Goal: Task Accomplishment & Management: Use online tool/utility

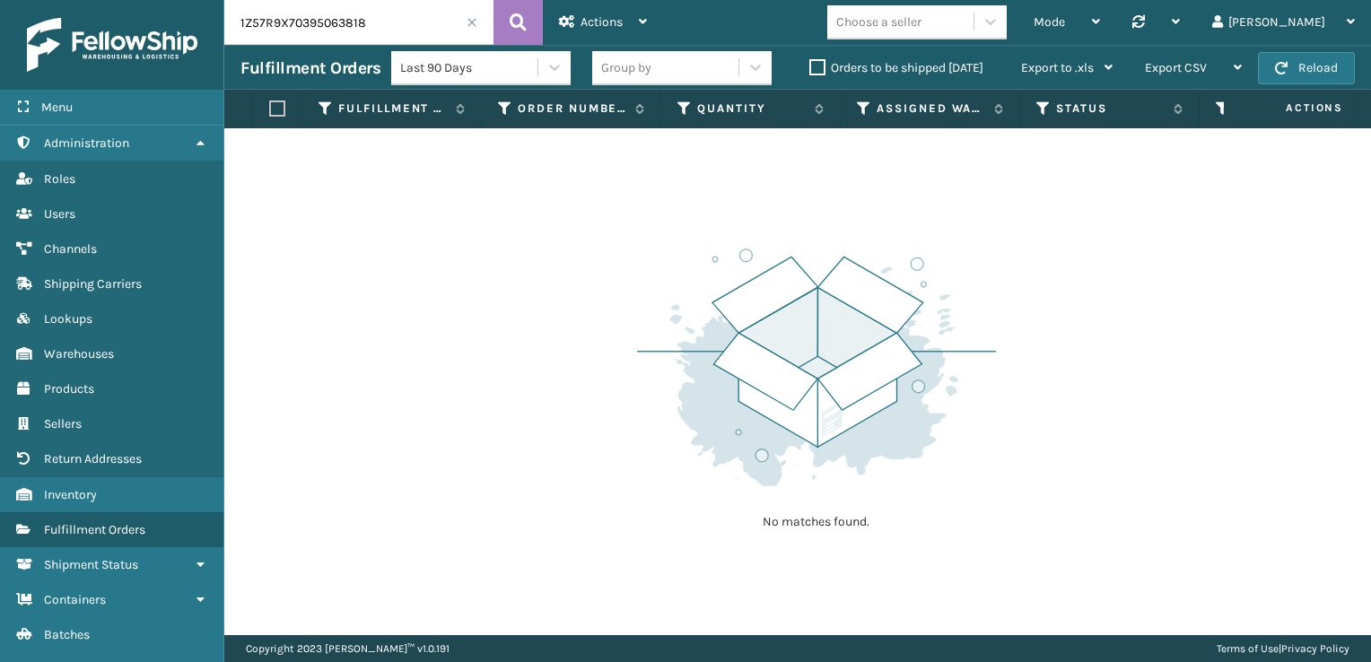
scroll to position [0, 2954]
click at [814, 64] on label "Orders to be shipped [DATE]" at bounding box center [896, 67] width 174 height 15
click at [810, 64] on input "Orders to be shipped [DATE]" at bounding box center [809, 63] width 1 height 12
click at [475, 20] on span at bounding box center [472, 22] width 11 height 11
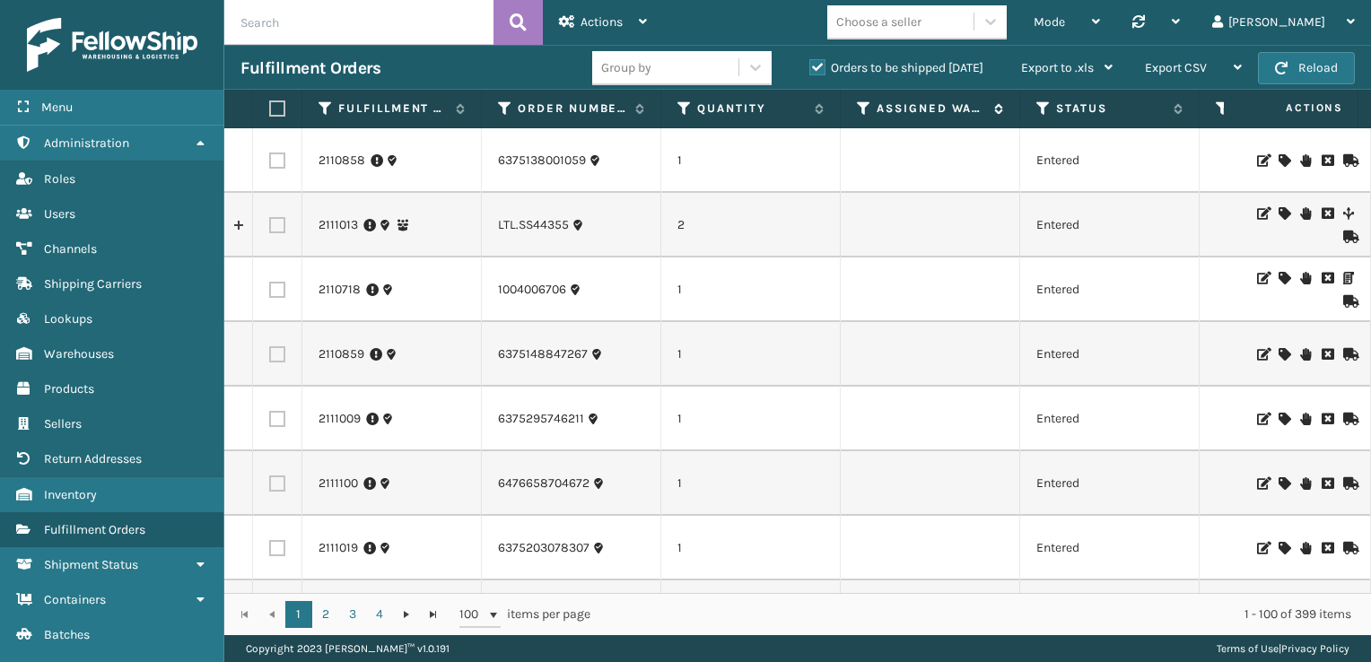
click at [859, 110] on icon at bounding box center [864, 108] width 14 height 16
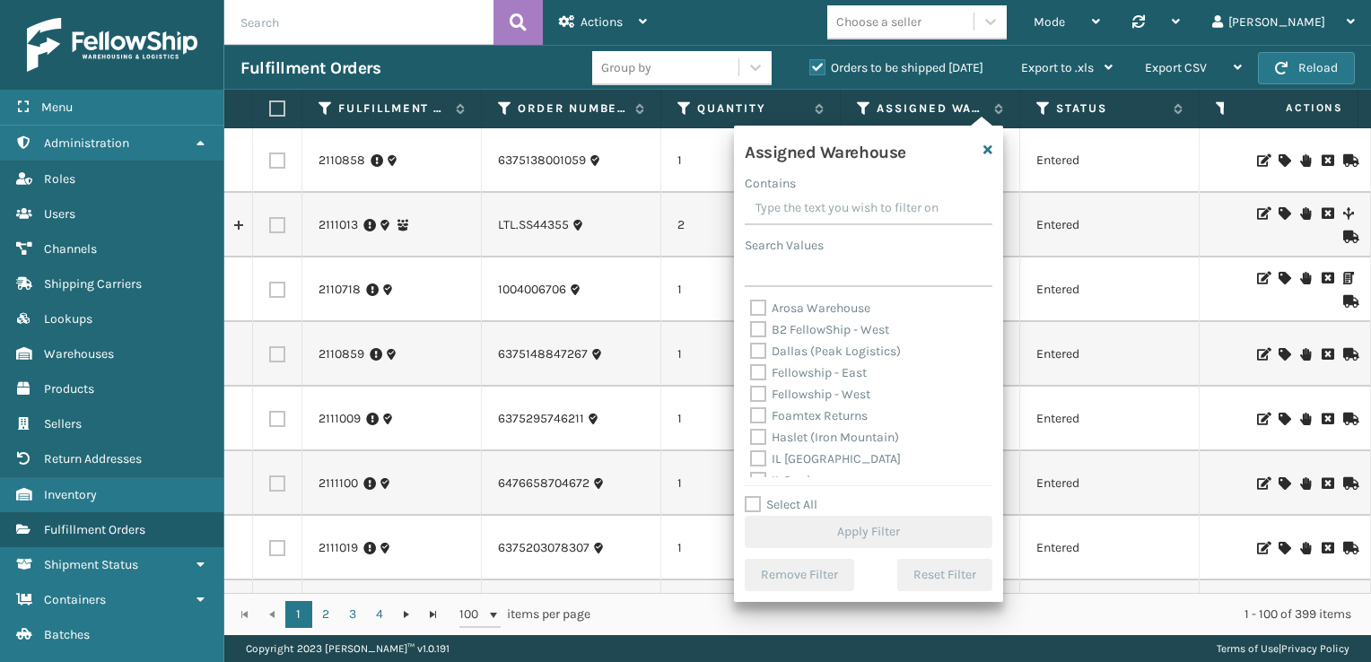
click at [757, 395] on label "Fellowship - West" at bounding box center [810, 394] width 120 height 15
click at [751, 395] on input "Fellowship - West" at bounding box center [750, 390] width 1 height 12
checkbox input "true"
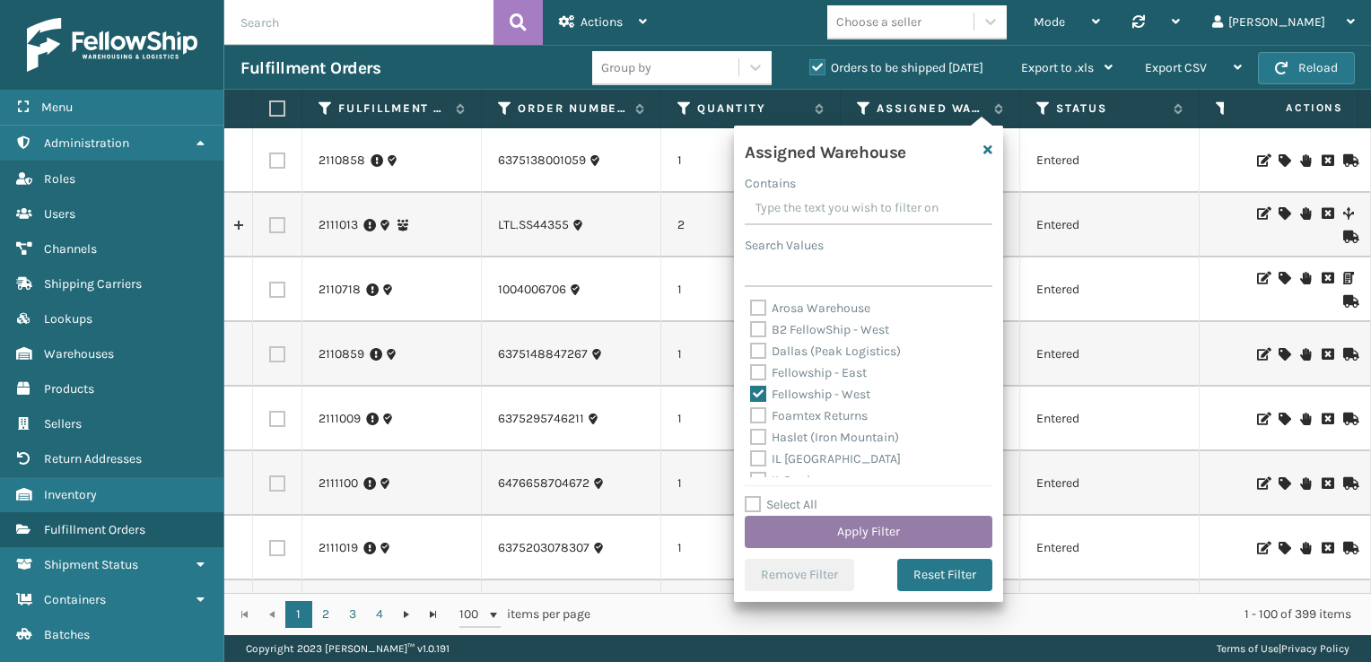
click at [858, 532] on button "Apply Filter" at bounding box center [869, 532] width 248 height 32
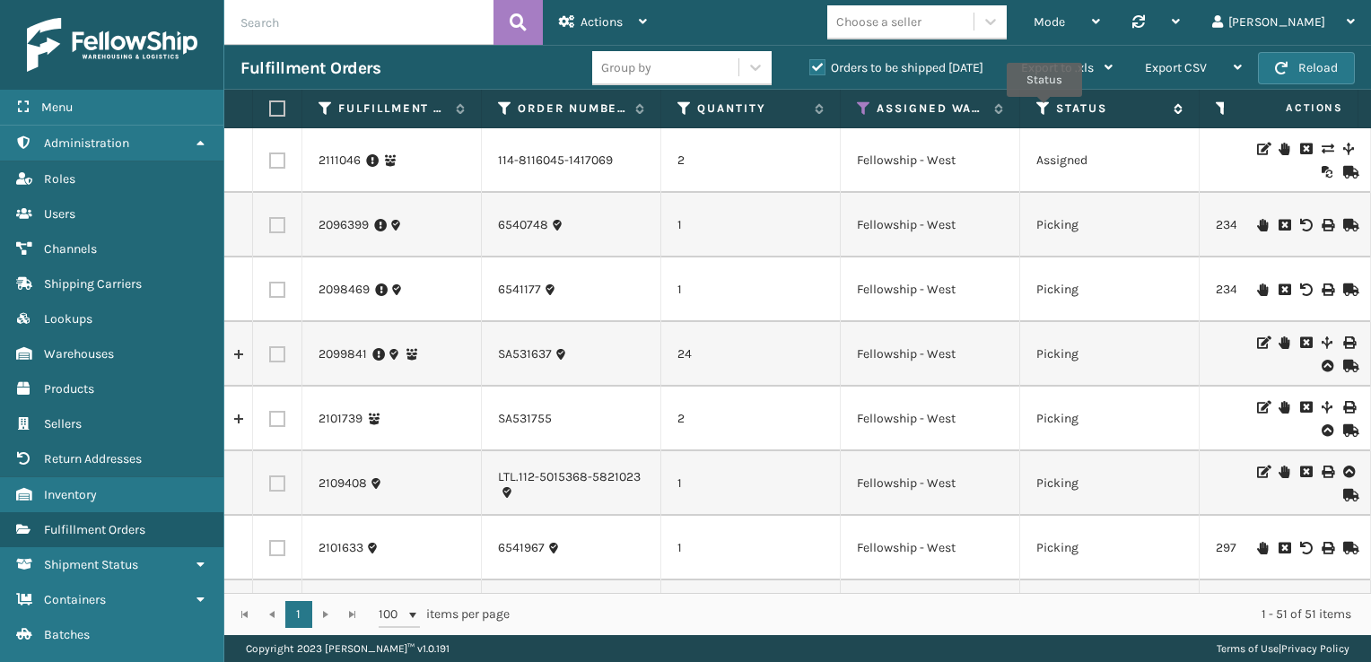
click at [1044, 109] on icon at bounding box center [1043, 108] width 14 height 16
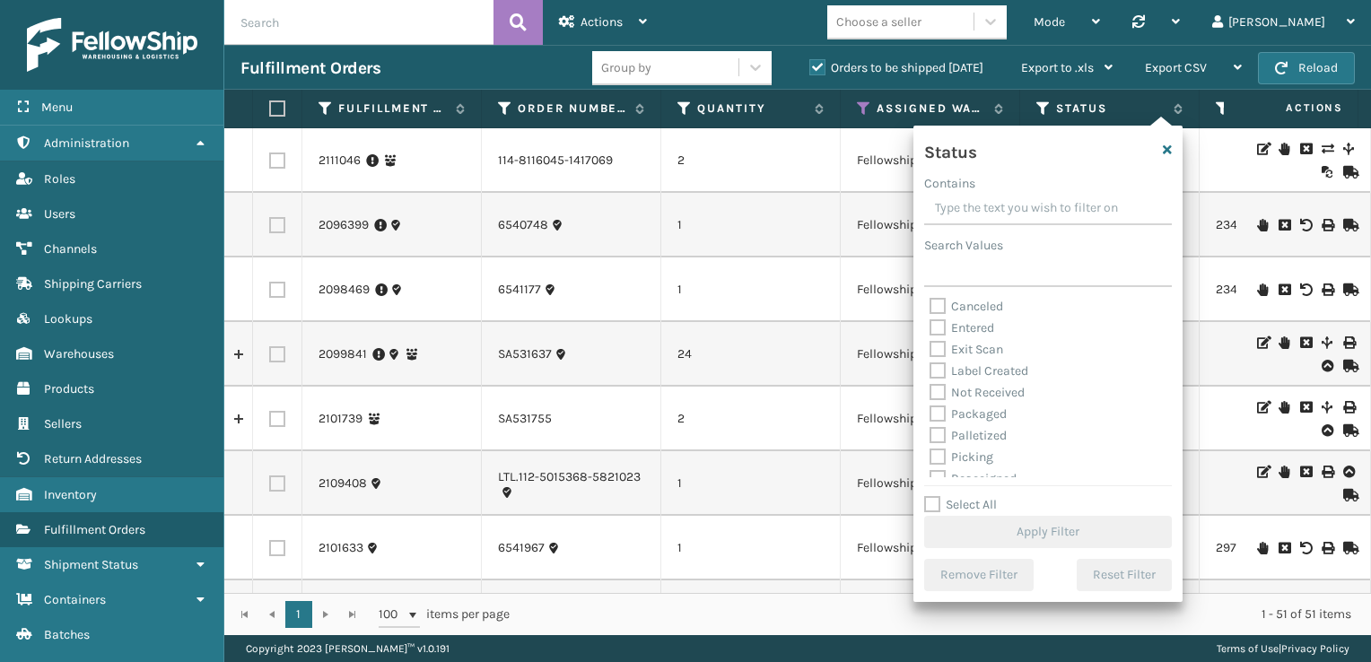
scroll to position [36, 0]
click at [965, 445] on label "Picking" at bounding box center [961, 444] width 64 height 15
click at [930, 445] on input "Picking" at bounding box center [929, 440] width 1 height 12
checkbox input "true"
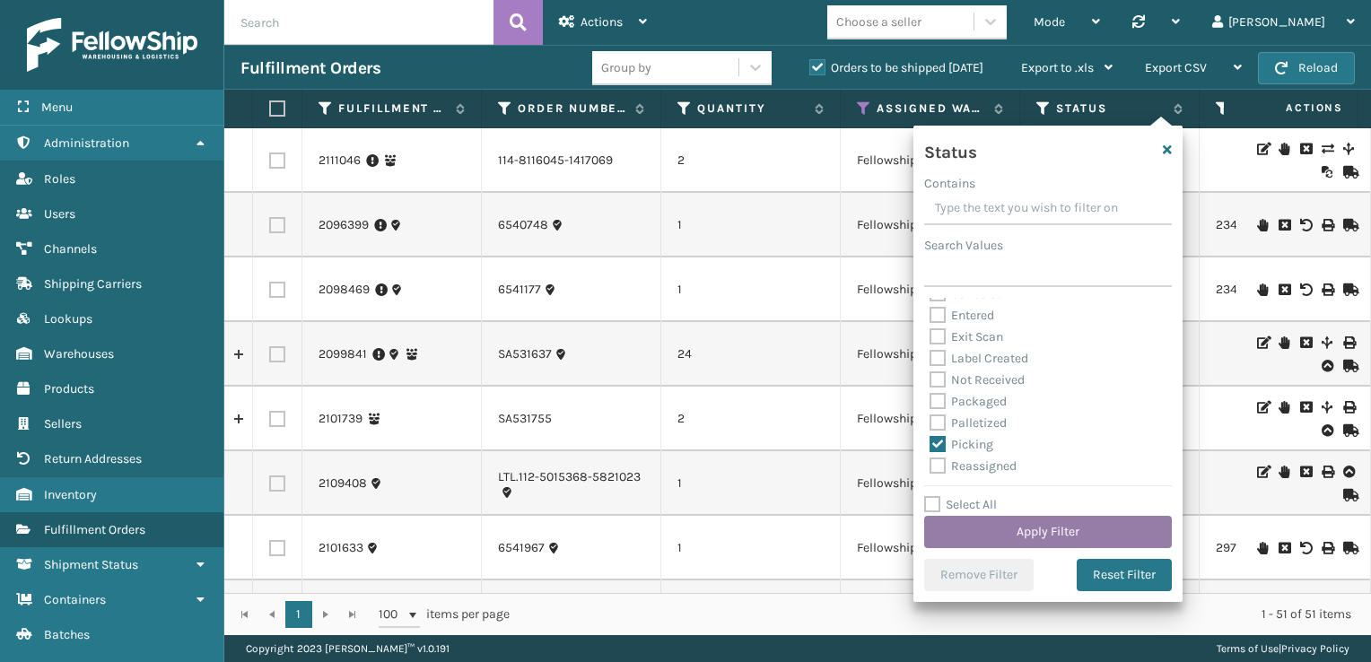
click at [1008, 529] on button "Apply Filter" at bounding box center [1048, 532] width 248 height 32
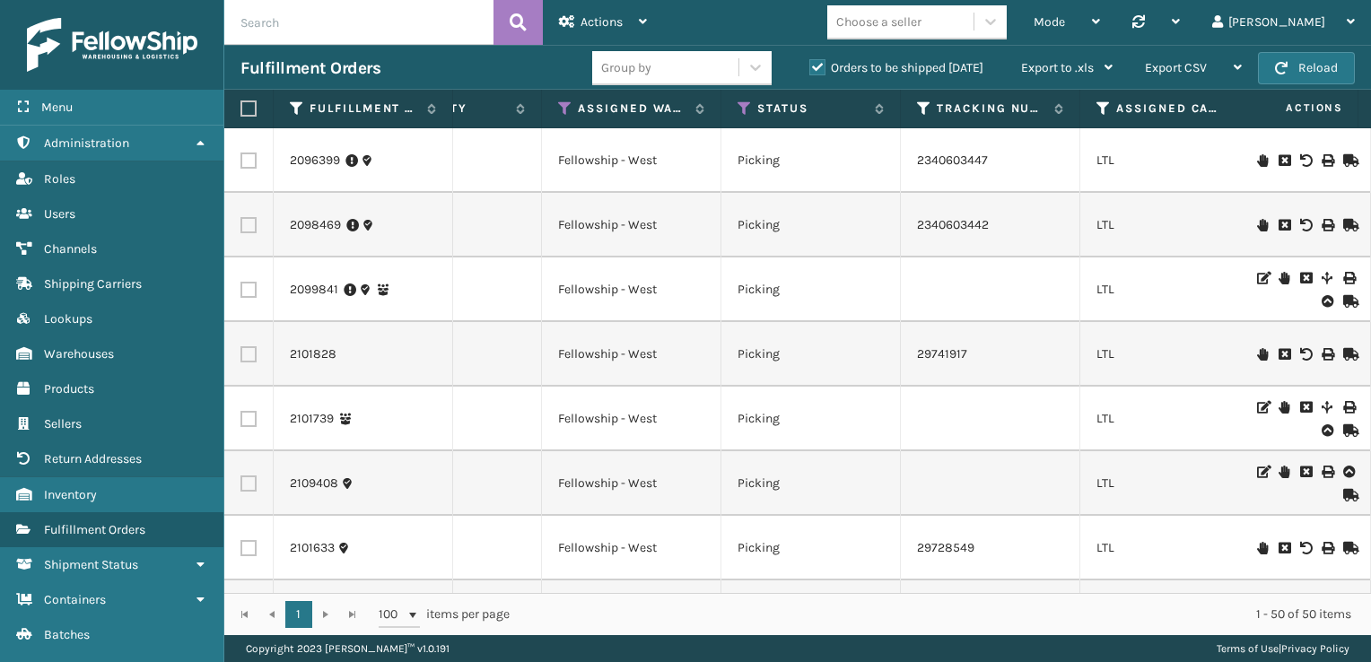
scroll to position [0, 0]
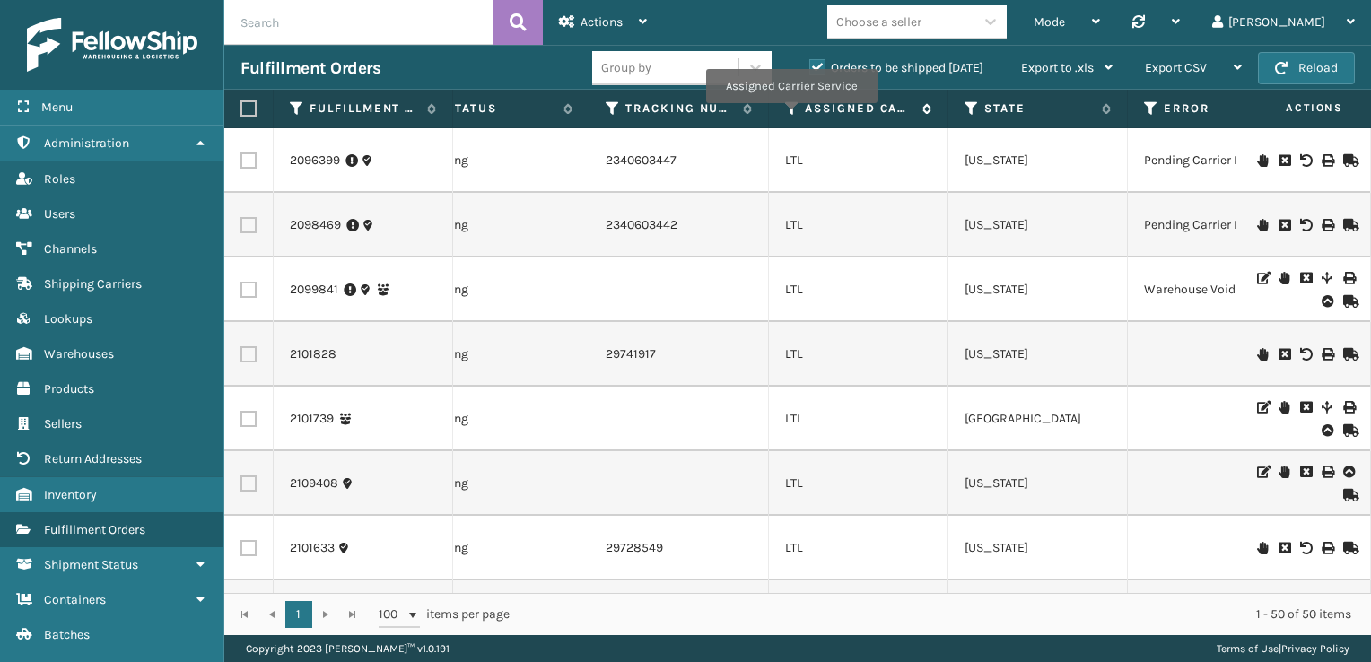
click at [790, 116] on icon at bounding box center [792, 108] width 14 height 16
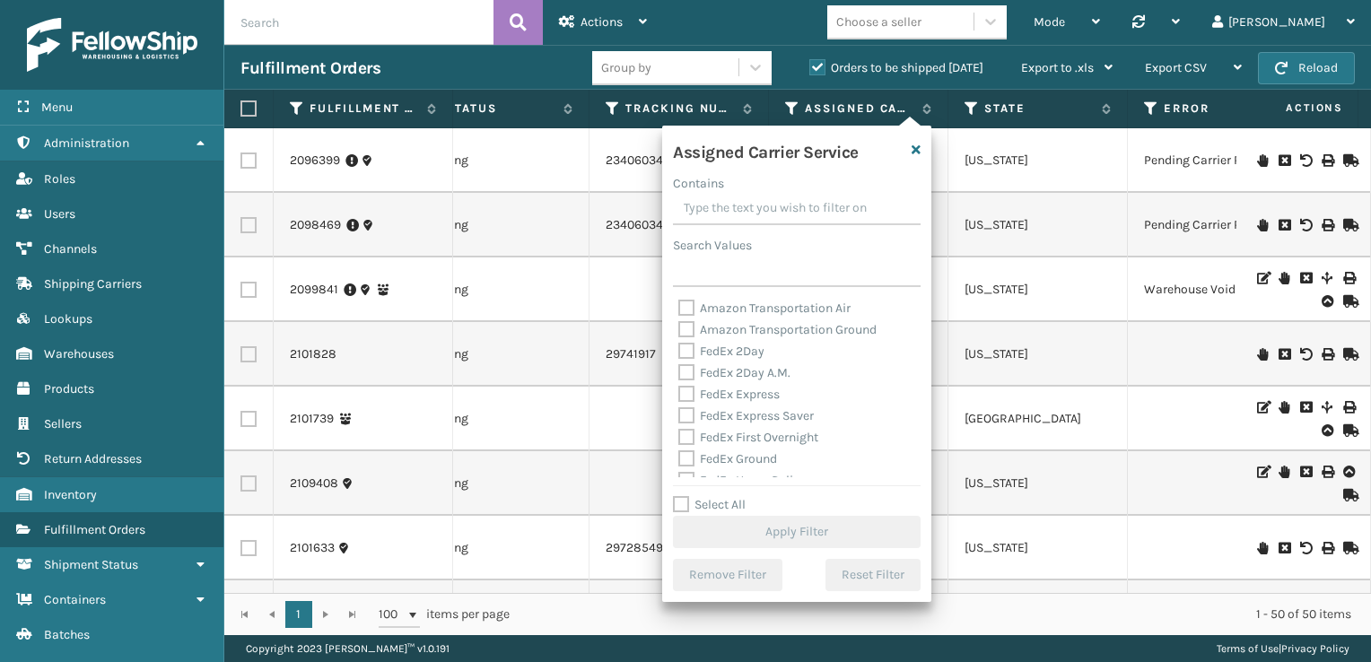
click at [677, 504] on label "Select All" at bounding box center [709, 504] width 73 height 15
click at [677, 496] on input "Select All" at bounding box center [807, 495] width 269 height 2
checkbox input "true"
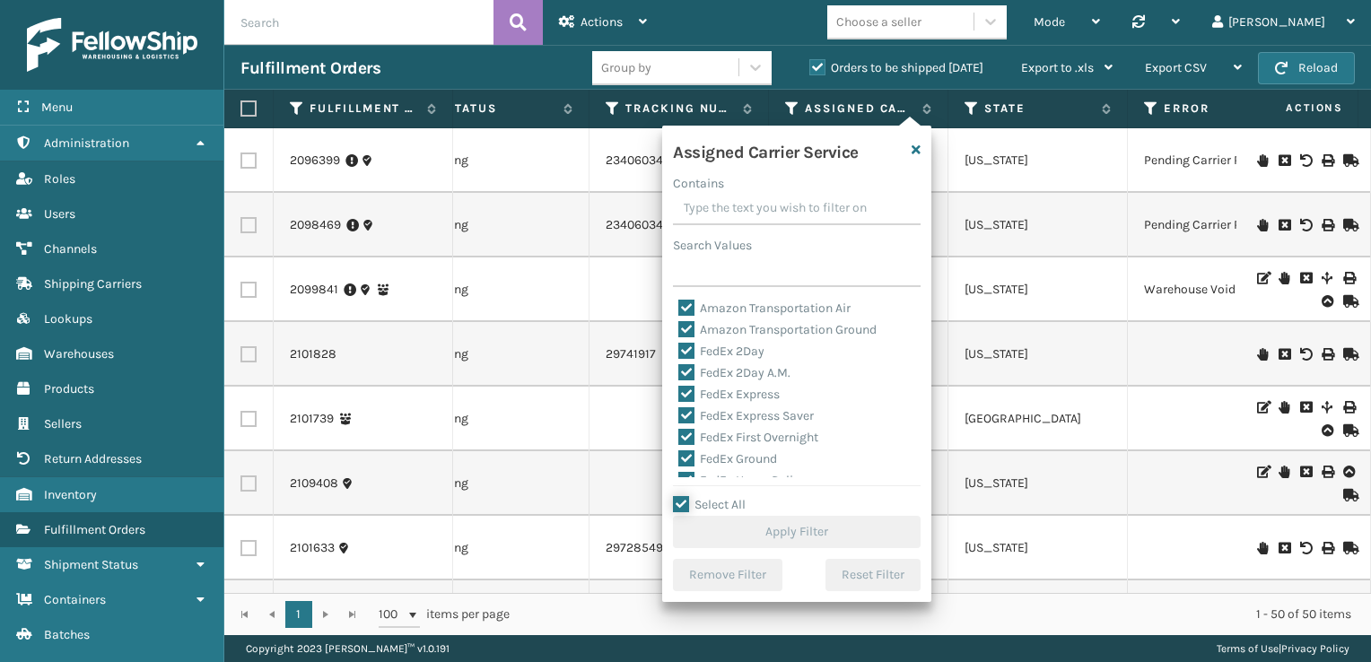
checkbox input "true"
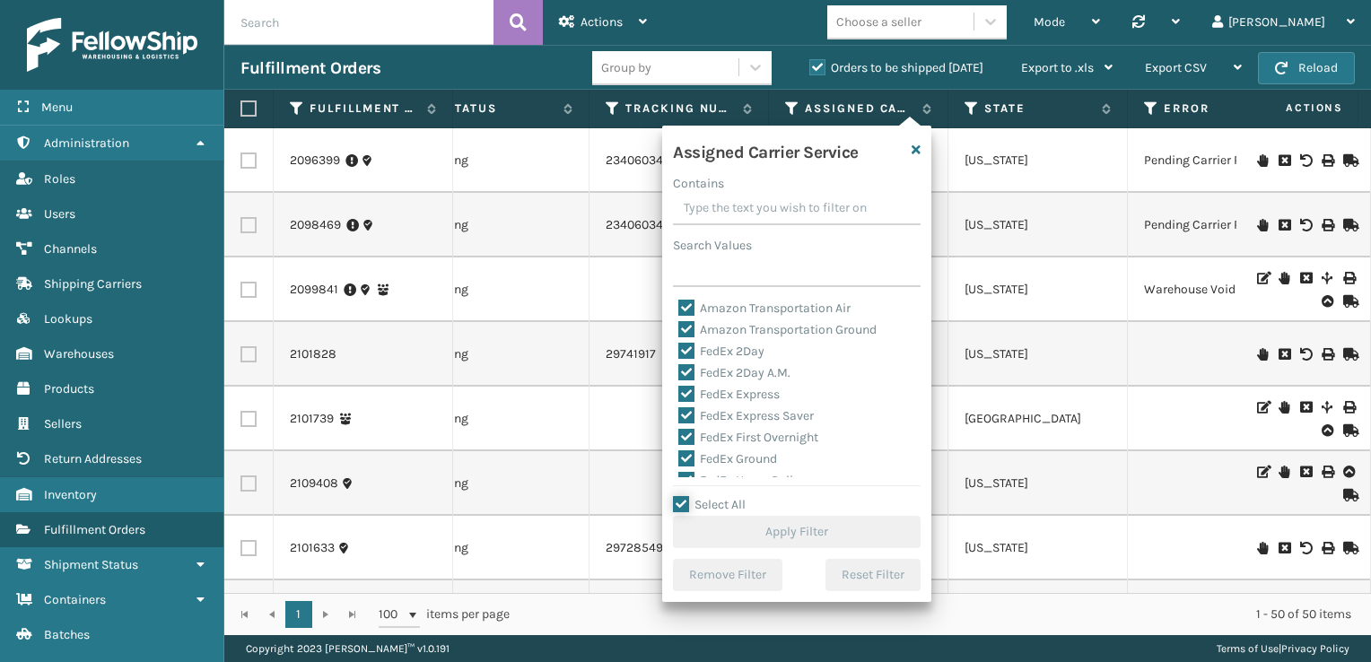
checkbox input "true"
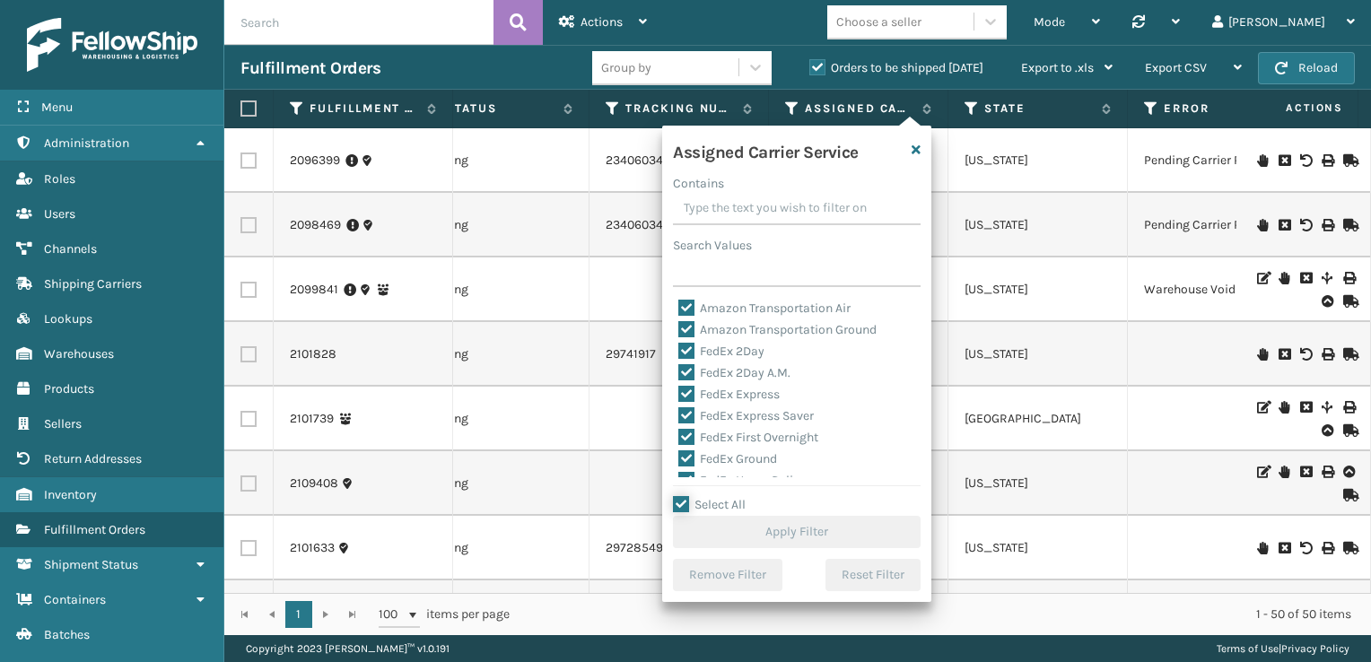
checkbox input "true"
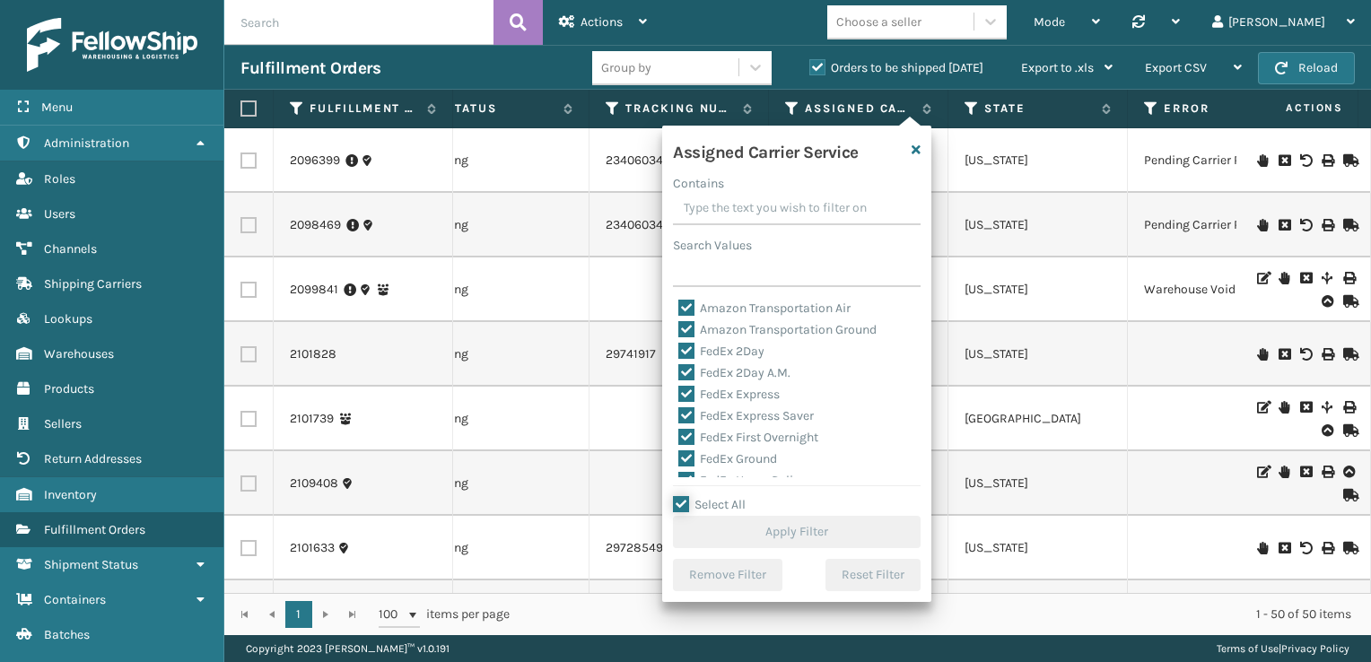
checkbox input "true"
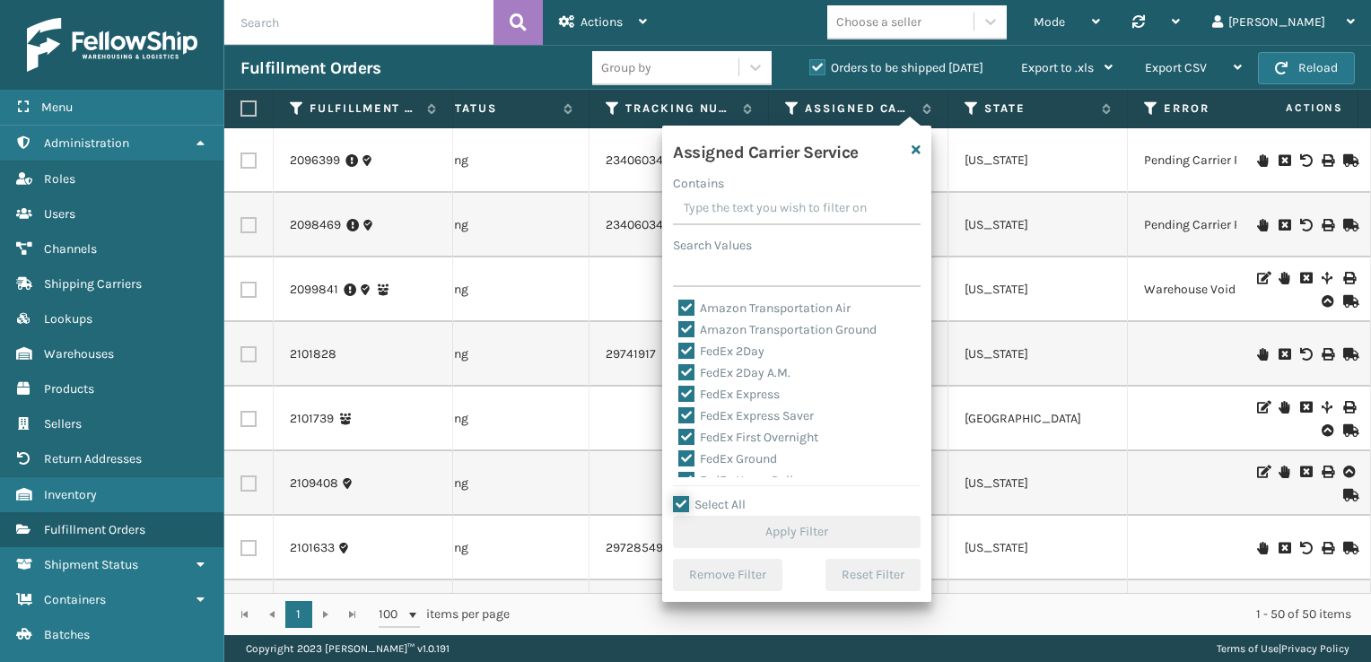
checkbox input "true"
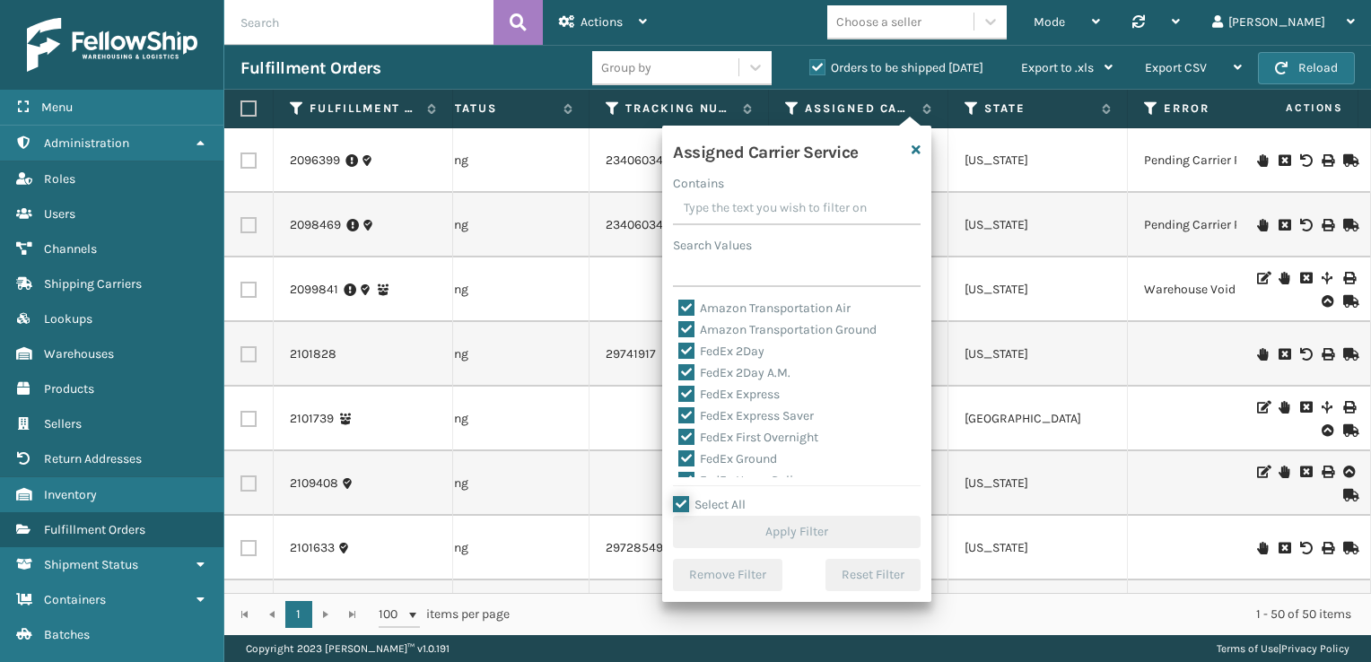
checkbox input "true"
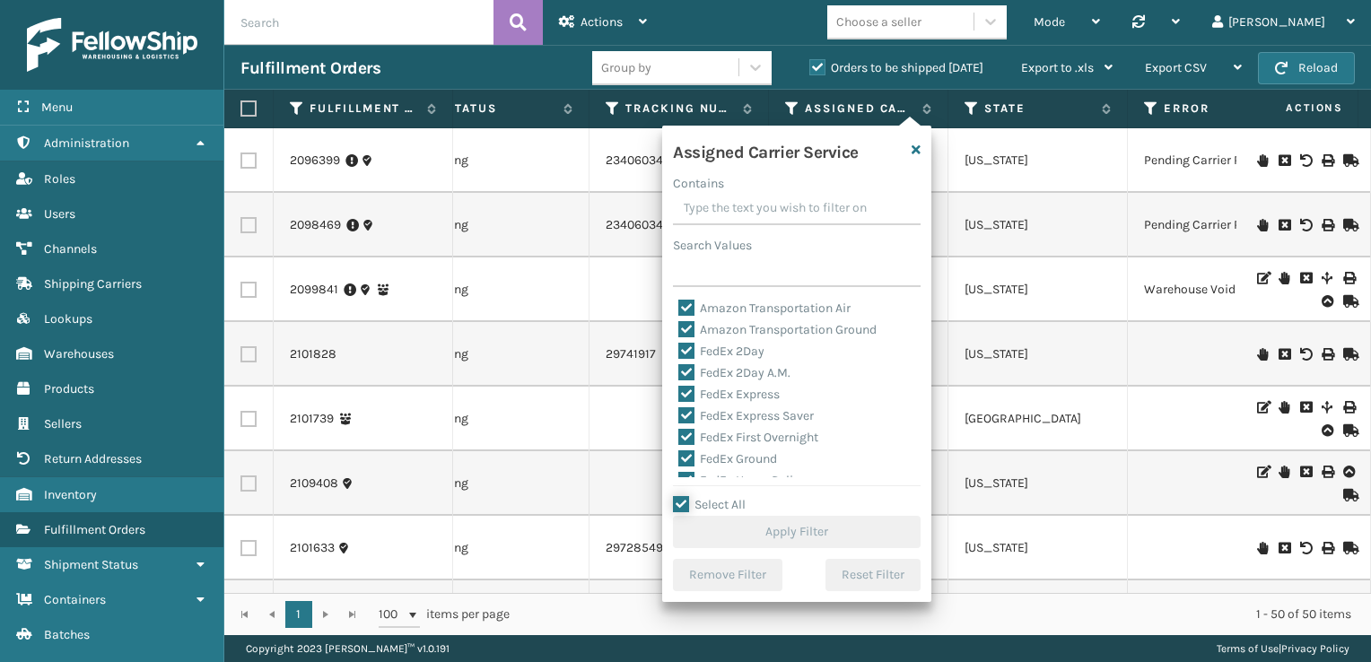
checkbox input "true"
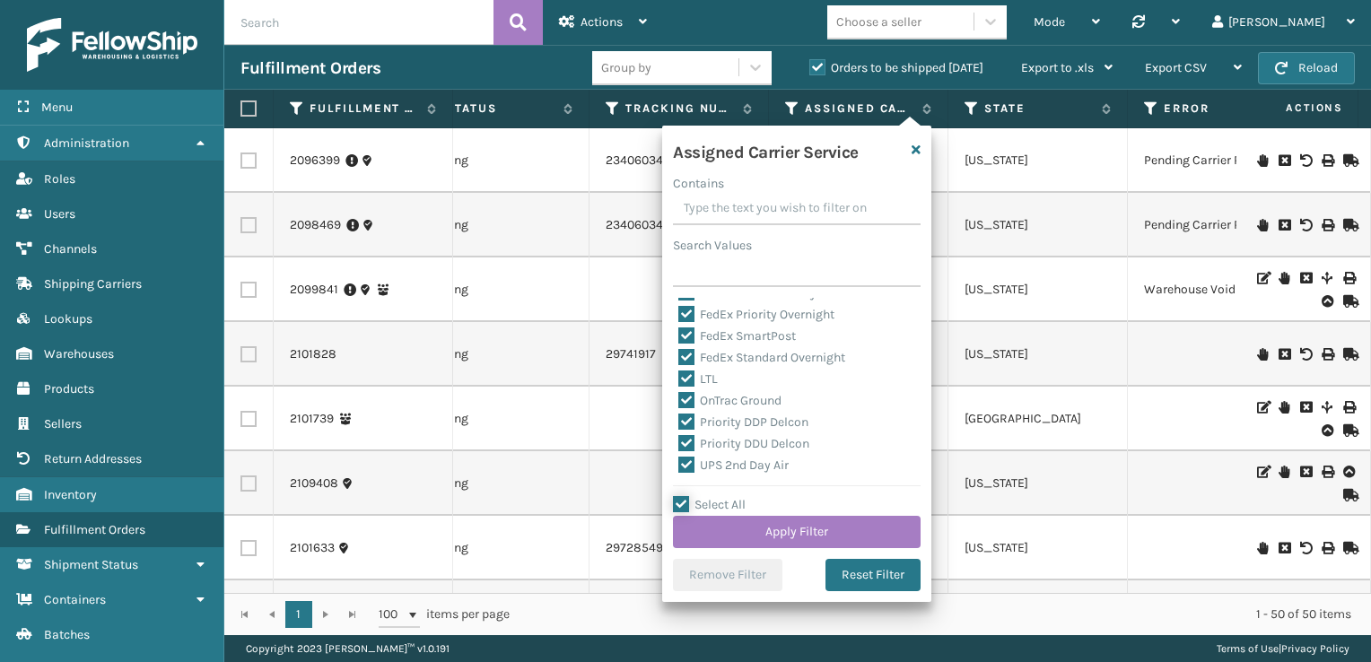
scroll to position [215, 0]
click at [693, 344] on label "LTL" at bounding box center [697, 351] width 39 height 15
click at [679, 344] on input "LTL" at bounding box center [678, 347] width 1 height 12
checkbox input "false"
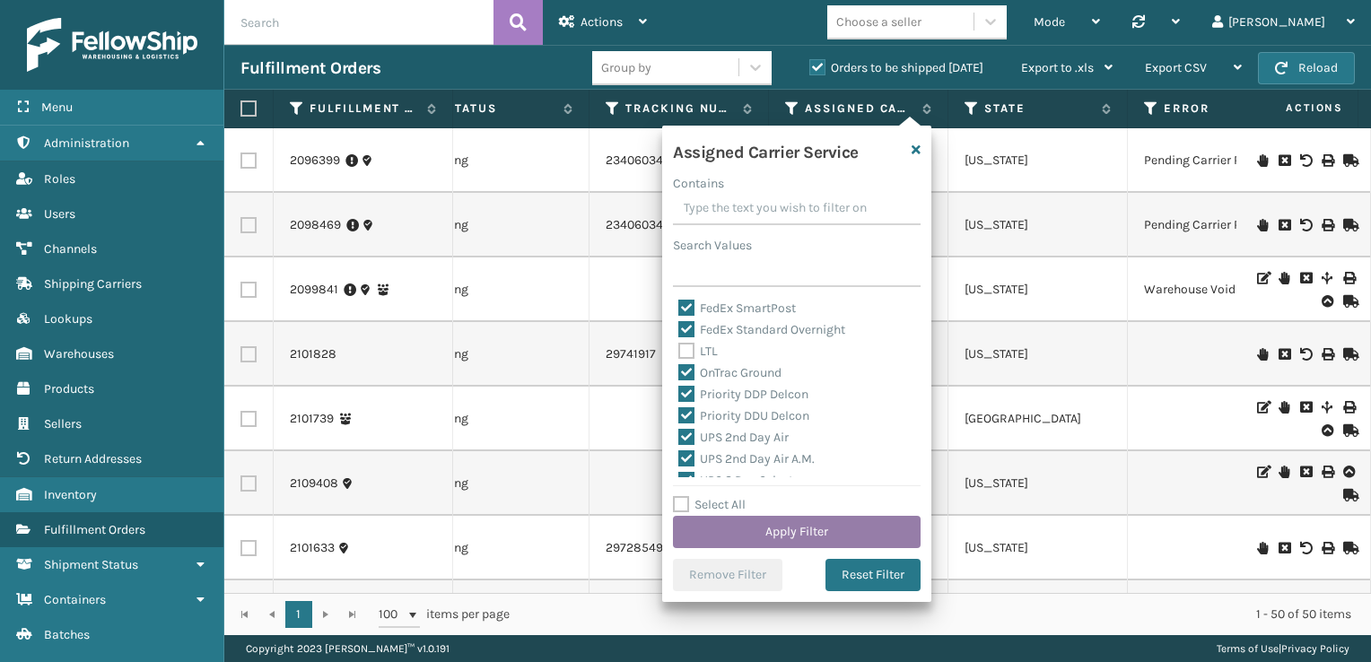
click at [800, 526] on button "Apply Filter" at bounding box center [797, 532] width 248 height 32
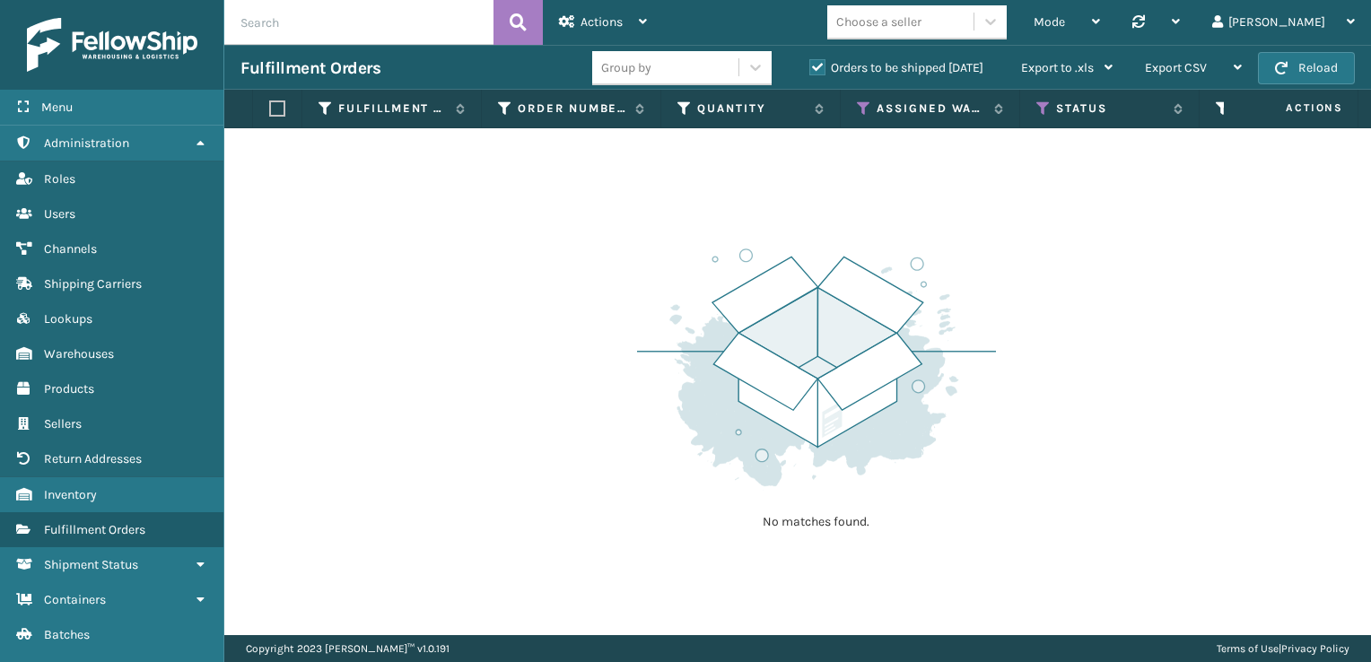
click at [816, 65] on label "Orders to be shipped [DATE]" at bounding box center [896, 67] width 174 height 15
click at [810, 65] on input "Orders to be shipped [DATE]" at bounding box center [809, 63] width 1 height 12
click at [1037, 102] on icon at bounding box center [1043, 108] width 14 height 16
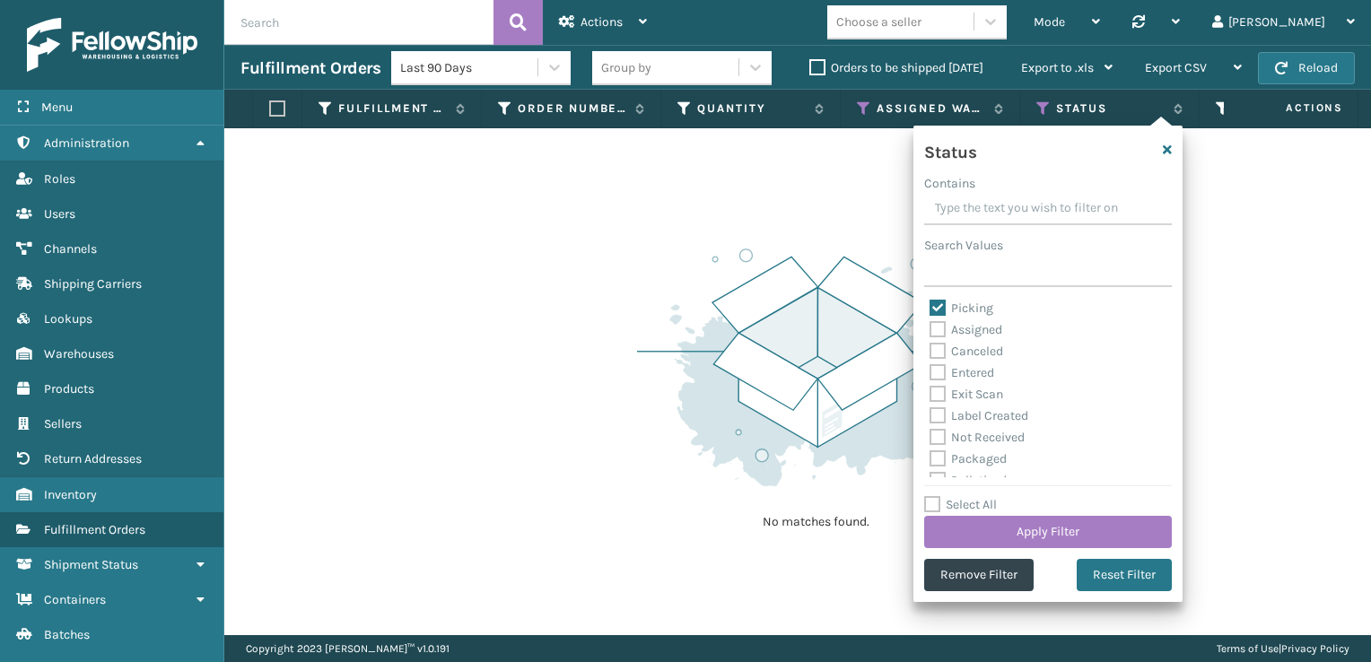
click at [934, 302] on label "Picking" at bounding box center [961, 308] width 64 height 15
click at [930, 302] on input "Picking" at bounding box center [929, 304] width 1 height 12
checkbox input "false"
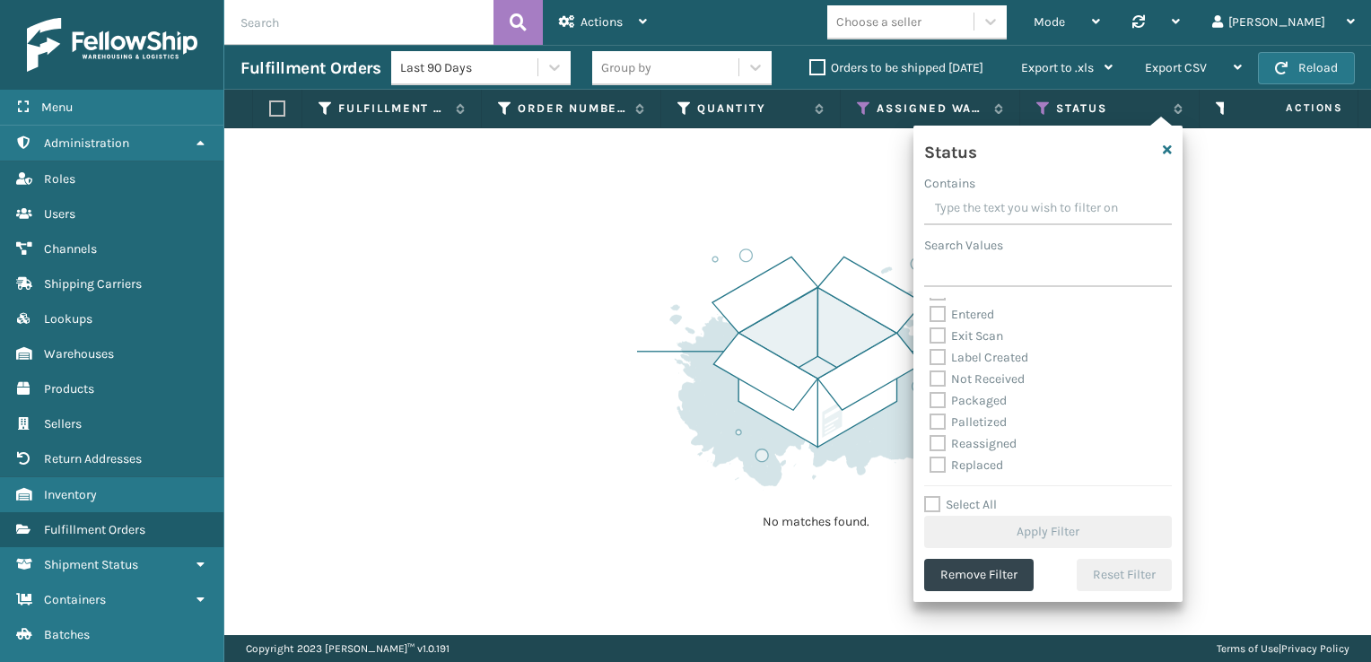
scroll to position [72, 0]
click at [939, 402] on label "Palletized" at bounding box center [967, 408] width 77 height 15
click at [930, 402] on input "Palletized" at bounding box center [929, 404] width 1 height 12
checkbox input "true"
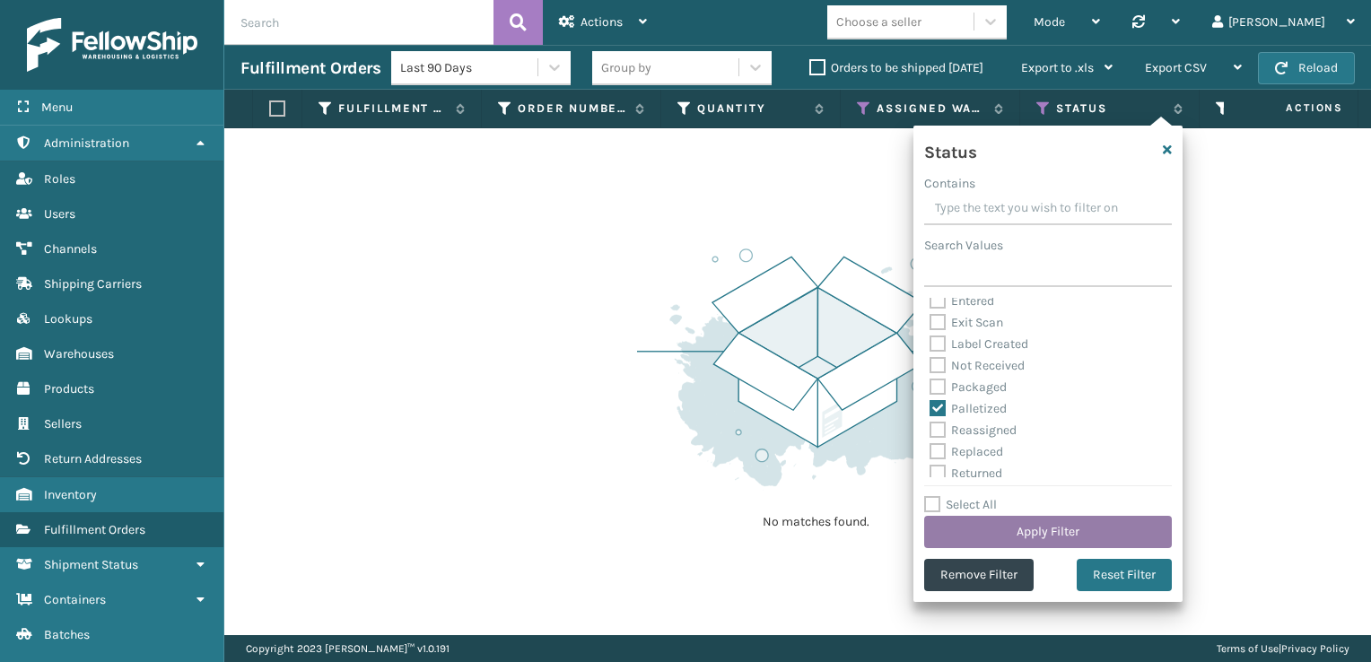
click at [1056, 527] on button "Apply Filter" at bounding box center [1048, 532] width 248 height 32
